Goal: Information Seeking & Learning: Learn about a topic

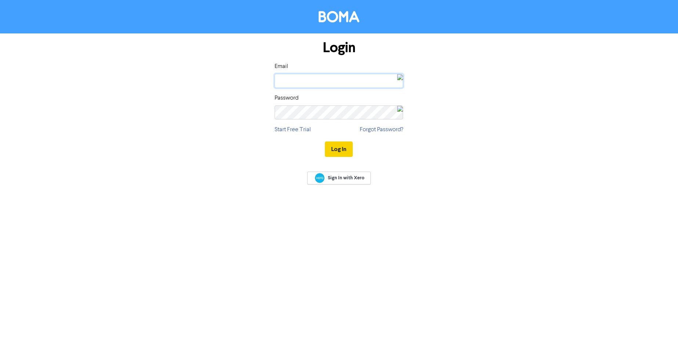
type input "[EMAIL_ADDRESS][DOMAIN_NAME]"
click at [339, 148] on button "Log In" at bounding box center [339, 148] width 28 height 15
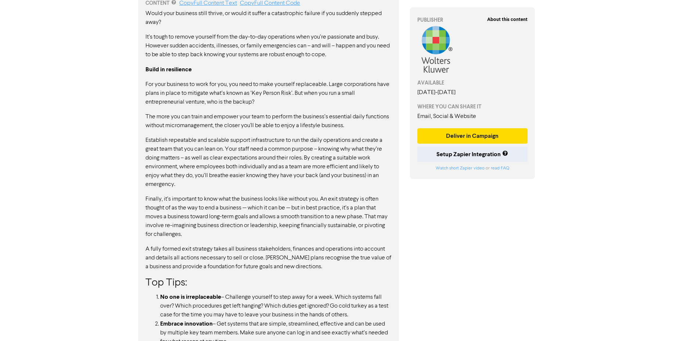
scroll to position [446, 0]
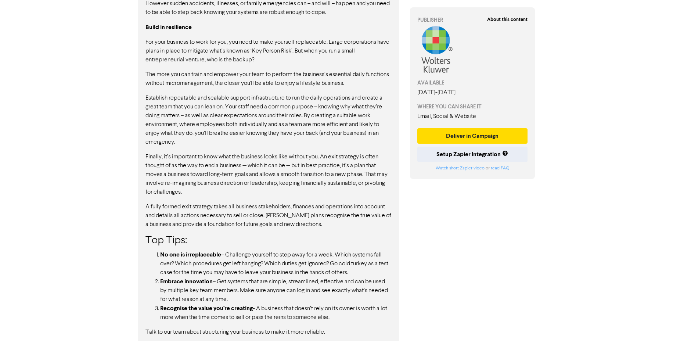
click at [304, 263] on li "No one is irreplaceable – Challenge yourself to step away for a week. Which sys…" at bounding box center [275, 263] width 231 height 27
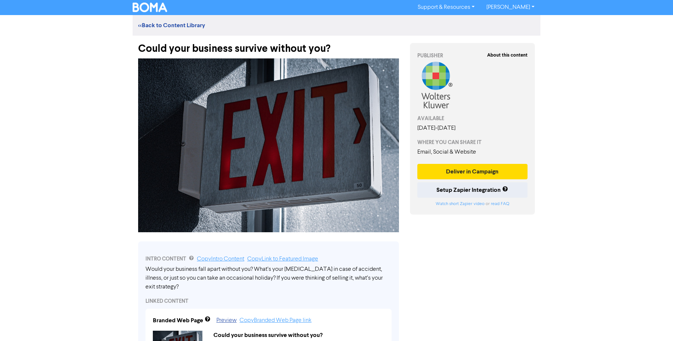
scroll to position [0, 0]
click at [174, 24] on link "<< Back to Content Library" at bounding box center [171, 25] width 67 height 7
